Goal: Task Accomplishment & Management: Manage account settings

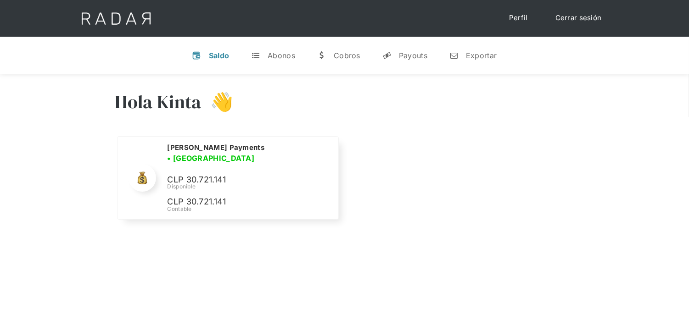
click at [582, 13] on link "Cerrar sesión" at bounding box center [578, 18] width 65 height 18
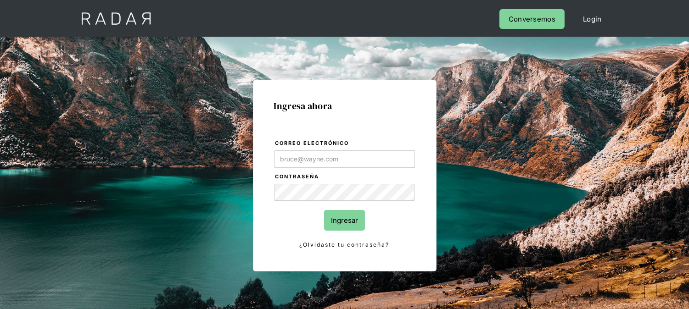
type input "[EMAIL_ADDRESS][DOMAIN_NAME]"
click at [334, 220] on input "Ingresar" at bounding box center [344, 220] width 41 height 21
